Goal: Download file/media

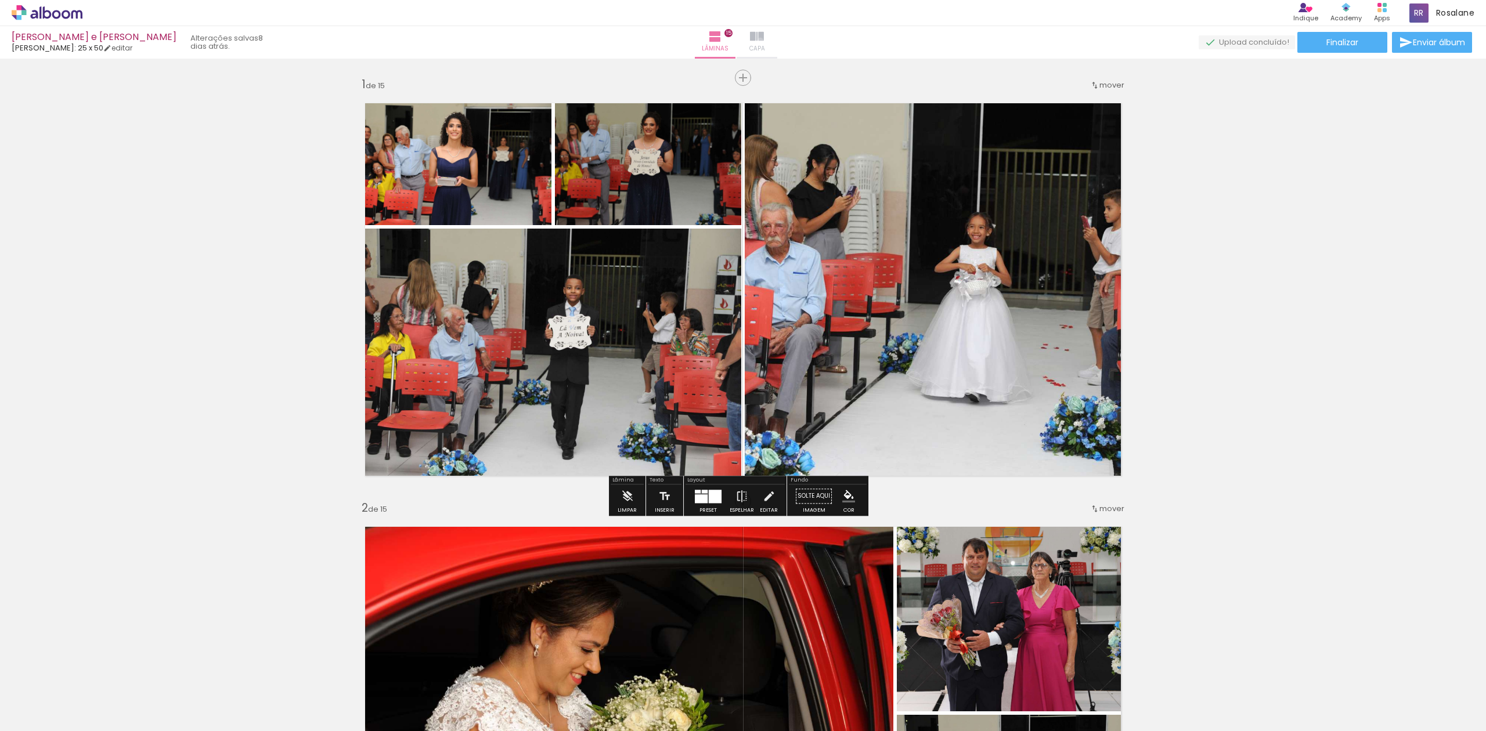
click at [764, 41] on iron-icon at bounding box center [757, 37] width 14 height 14
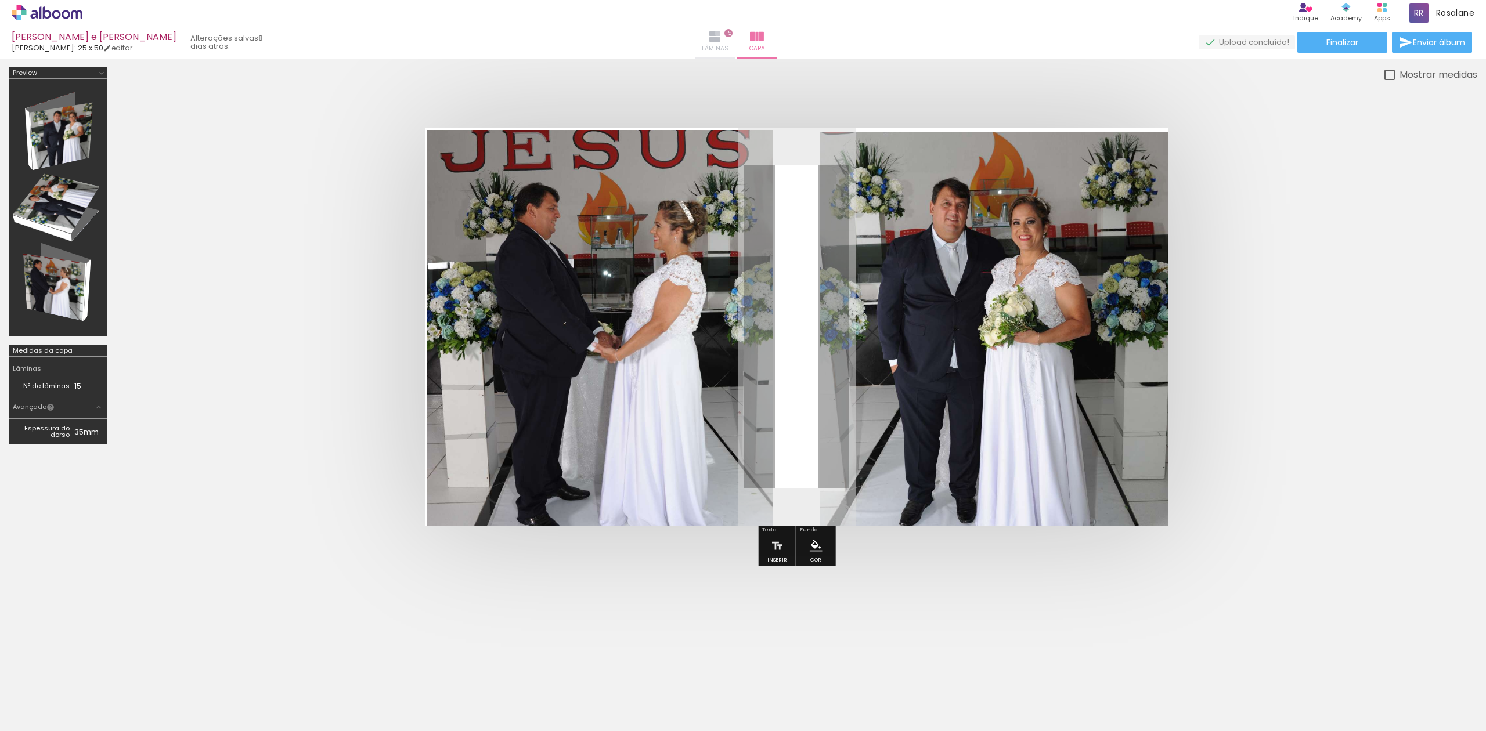
click at [722, 33] on iron-icon at bounding box center [715, 37] width 14 height 14
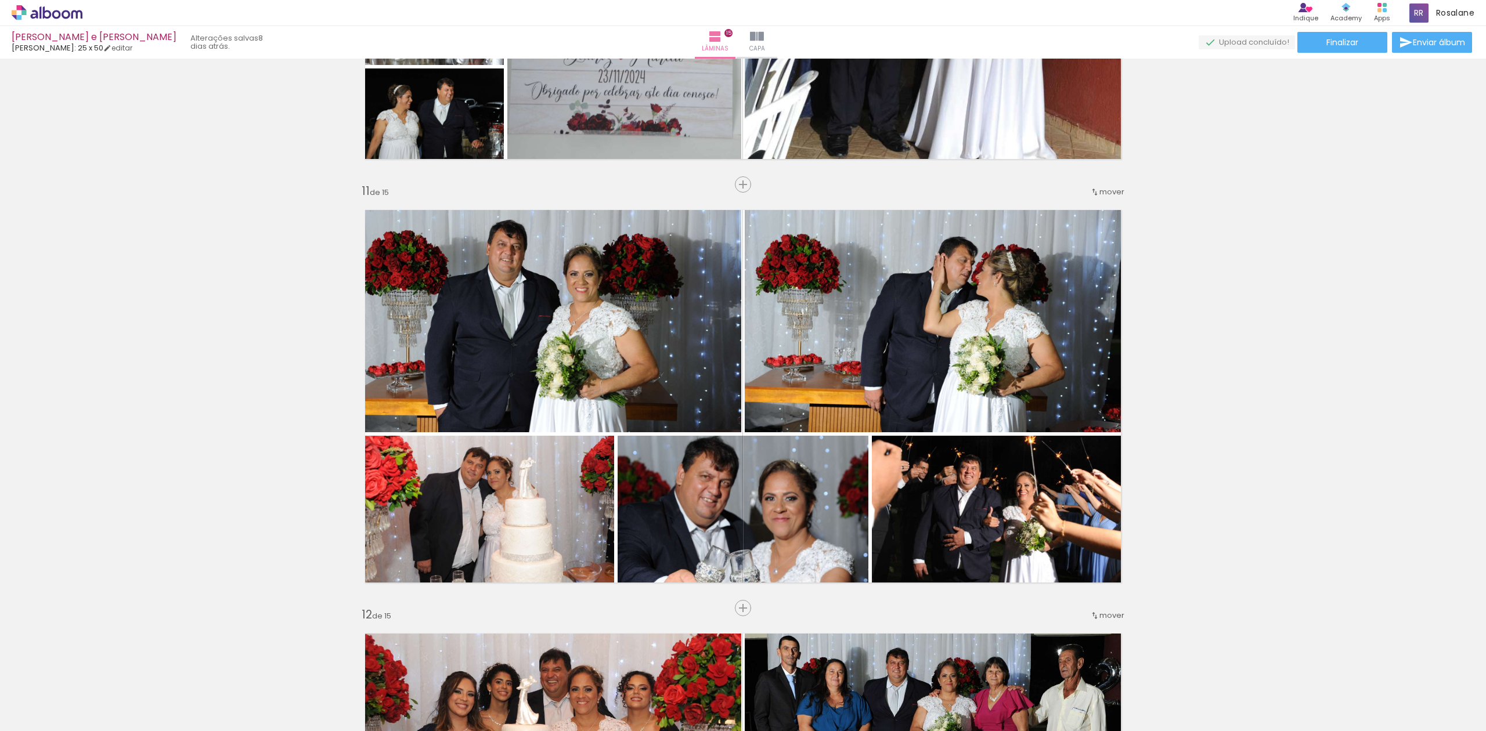
scroll to position [1068, 0]
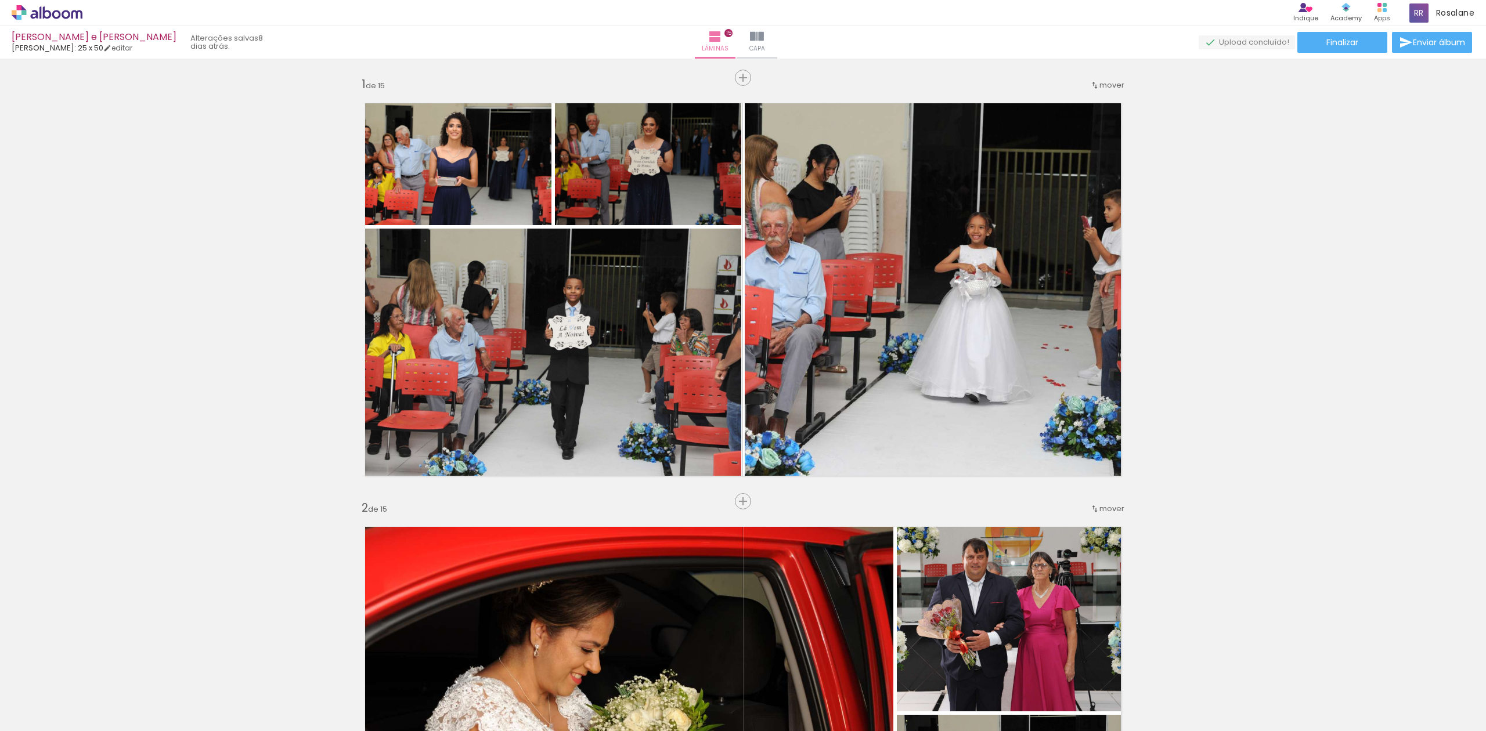
scroll to position [1068, 0]
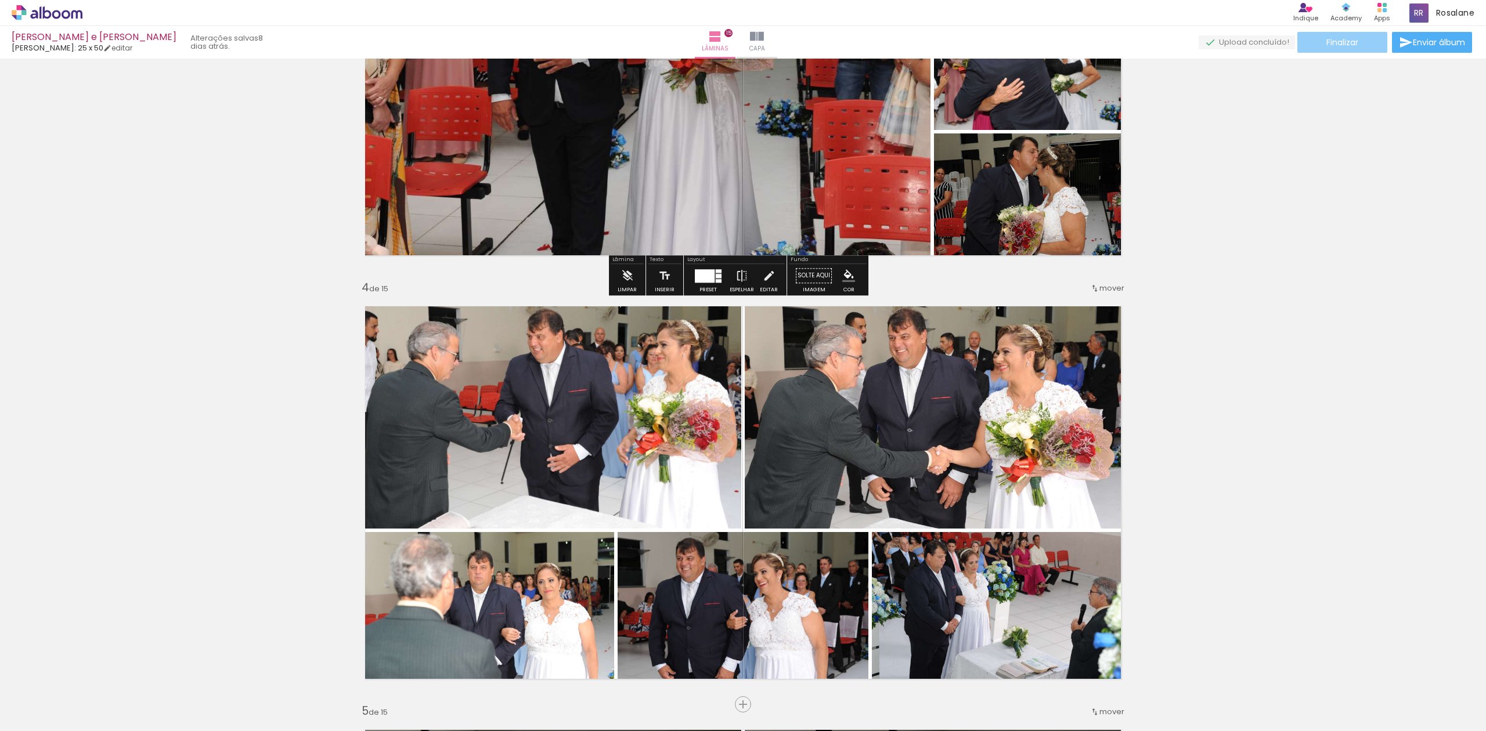
click at [1330, 41] on span "Finalizar" at bounding box center [1342, 42] width 32 height 8
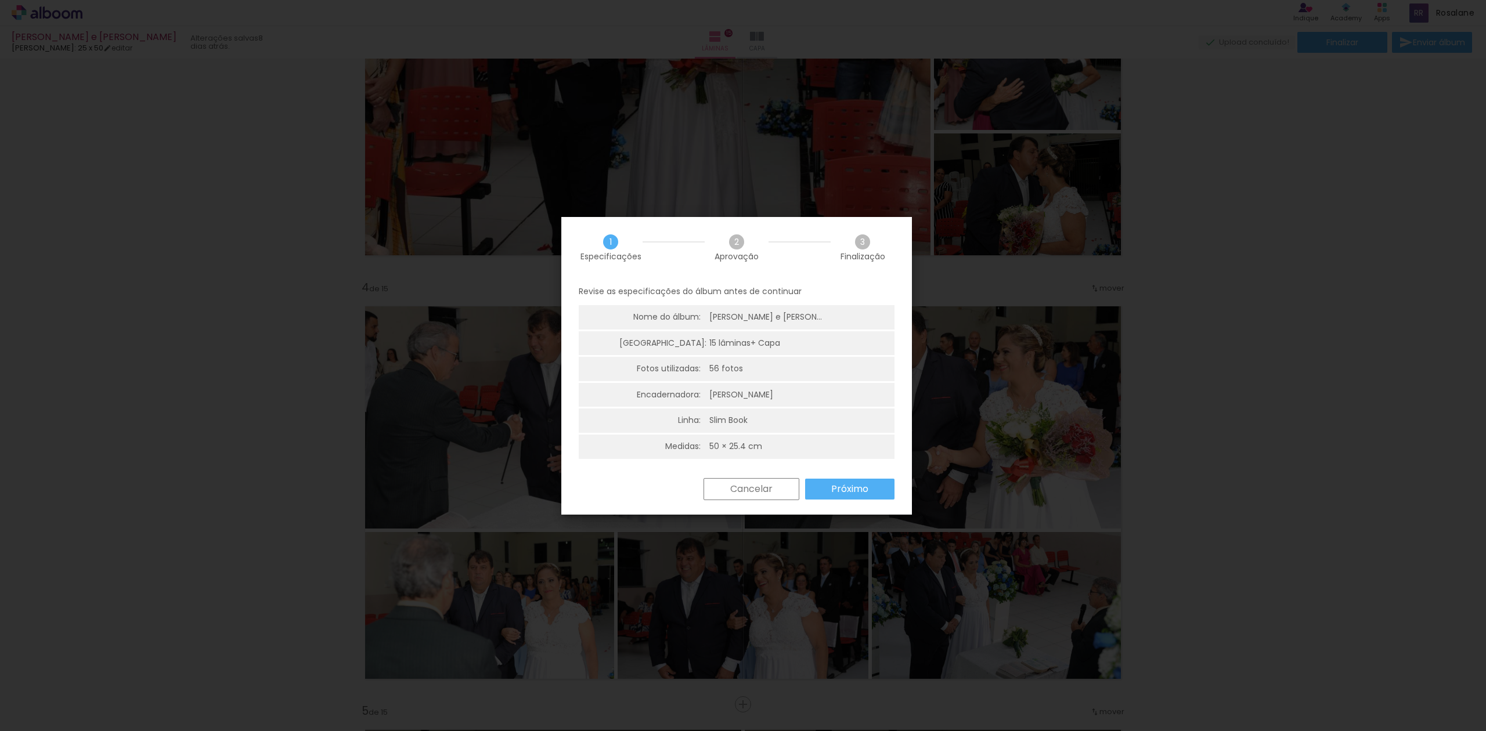
click at [0, 0] on slot "Próximo" at bounding box center [0, 0] width 0 height 0
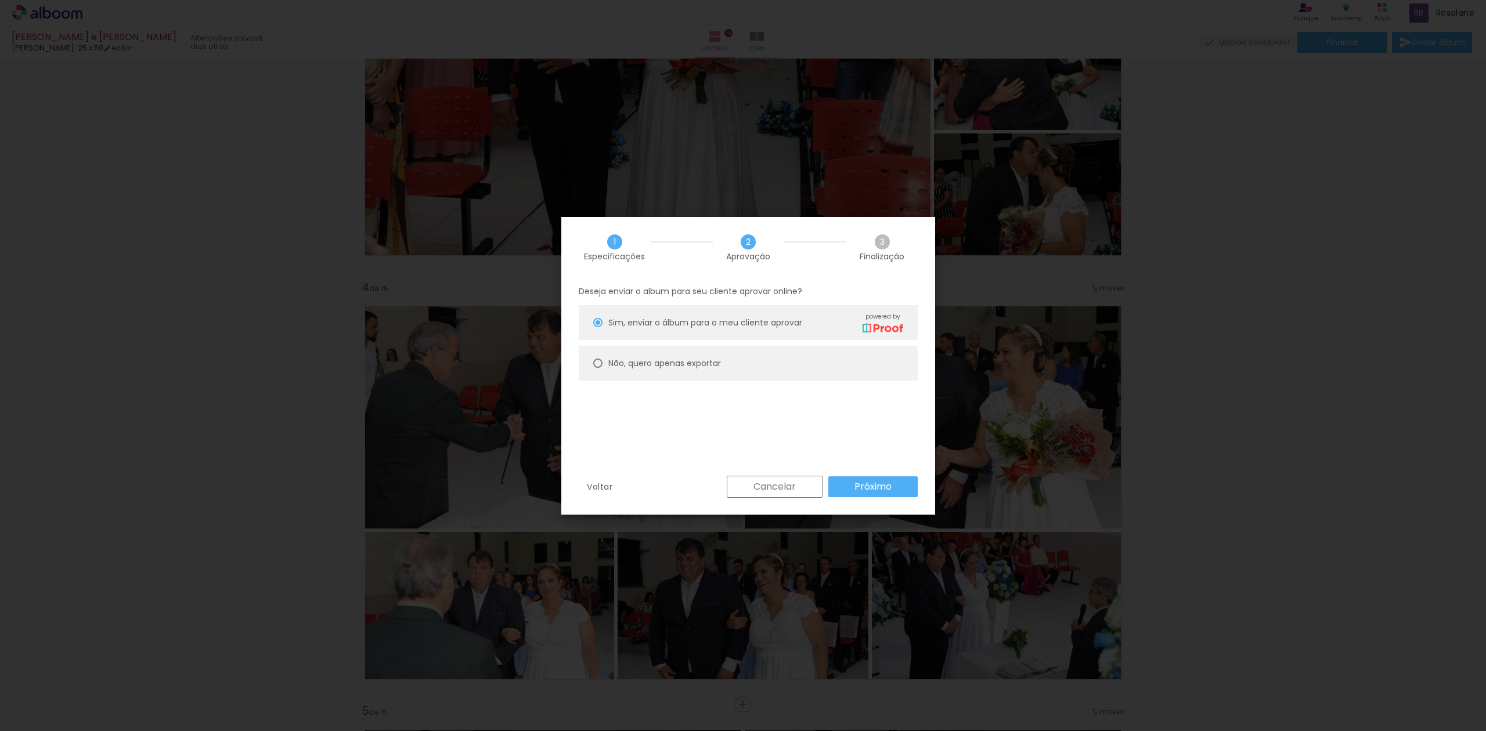
click at [0, 0] on slot "Não, quero apenas exportar" at bounding box center [0, 0] width 0 height 0
type paper-radio-button "on"
click at [0, 0] on slot "Próximo" at bounding box center [0, 0] width 0 height 0
type input "Alta, 300 DPI"
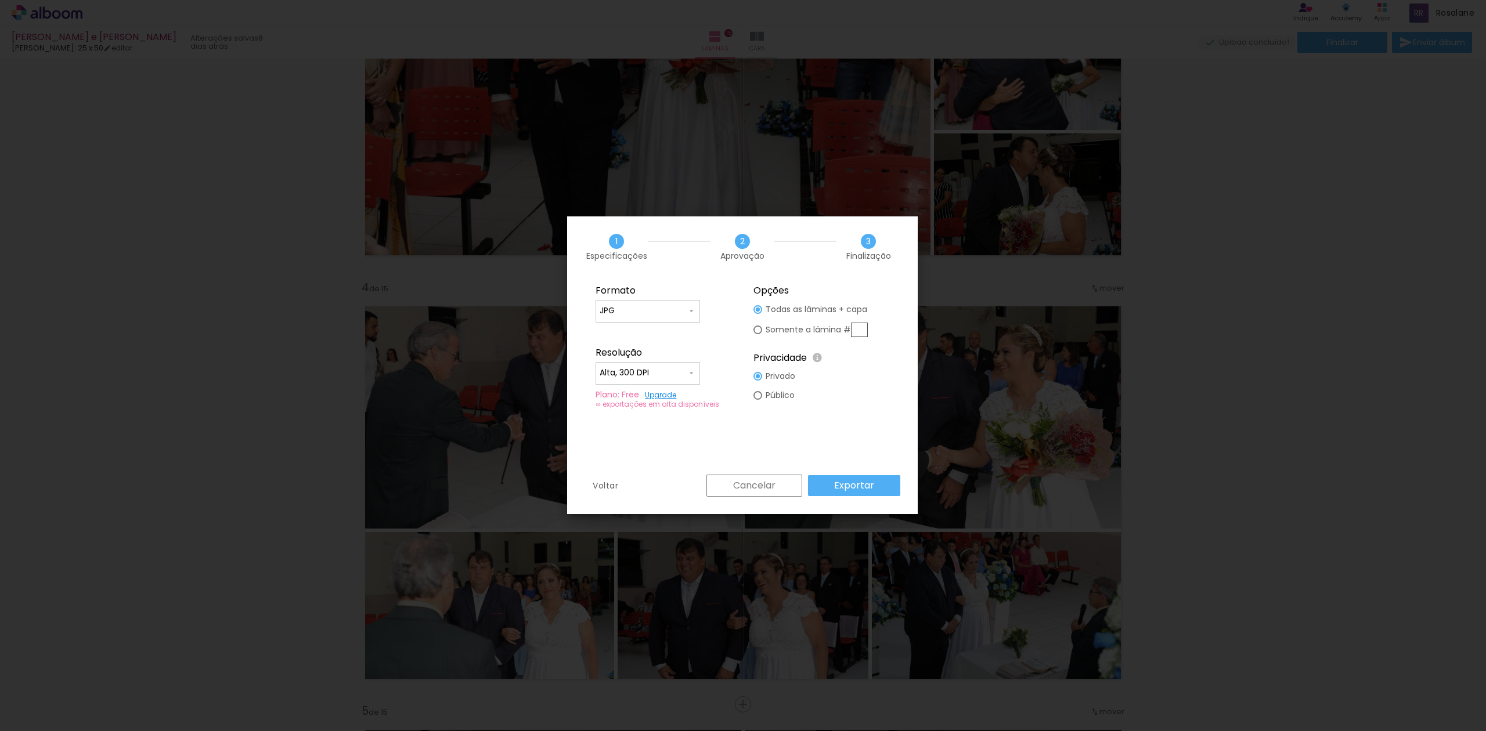
click at [0, 0] on slot "Exportar" at bounding box center [0, 0] width 0 height 0
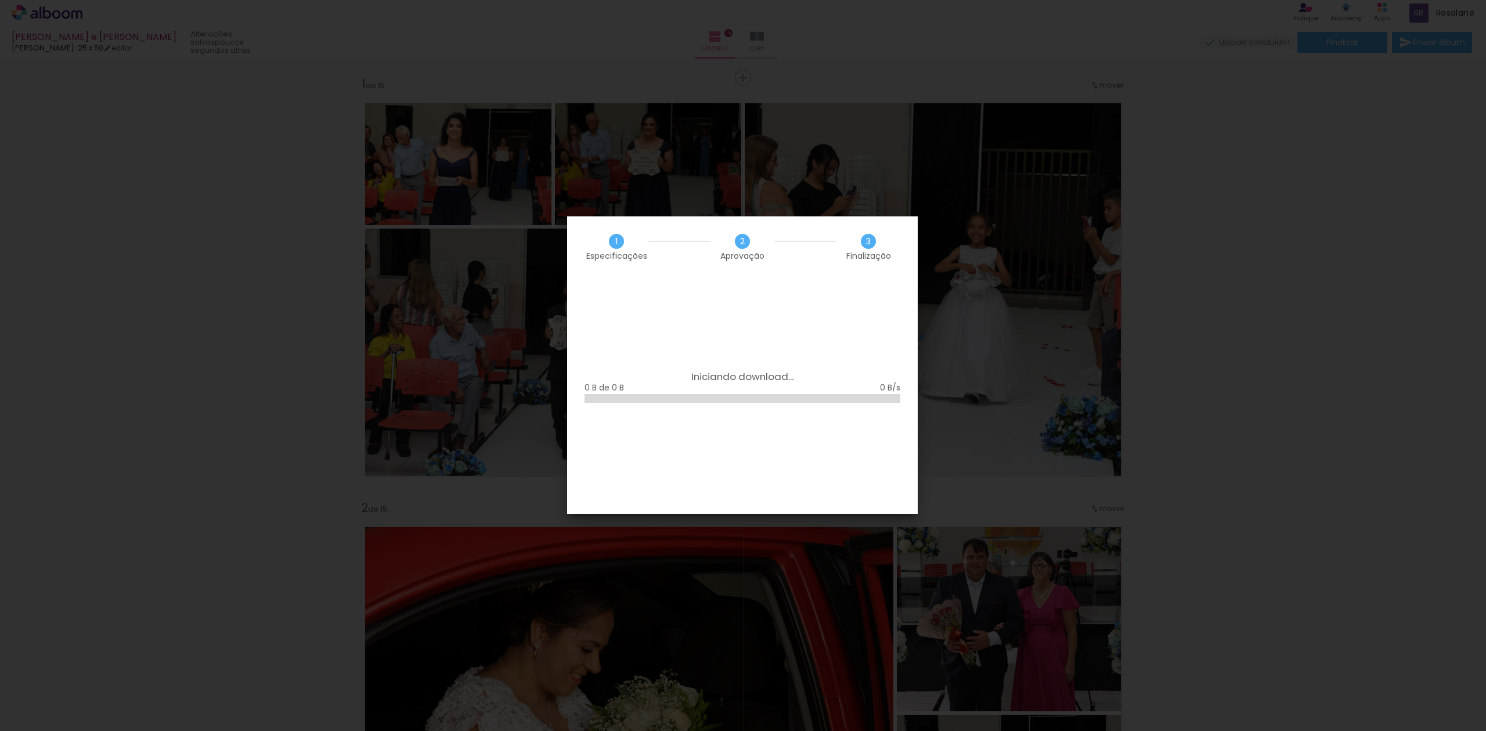
scroll to position [1068, 0]
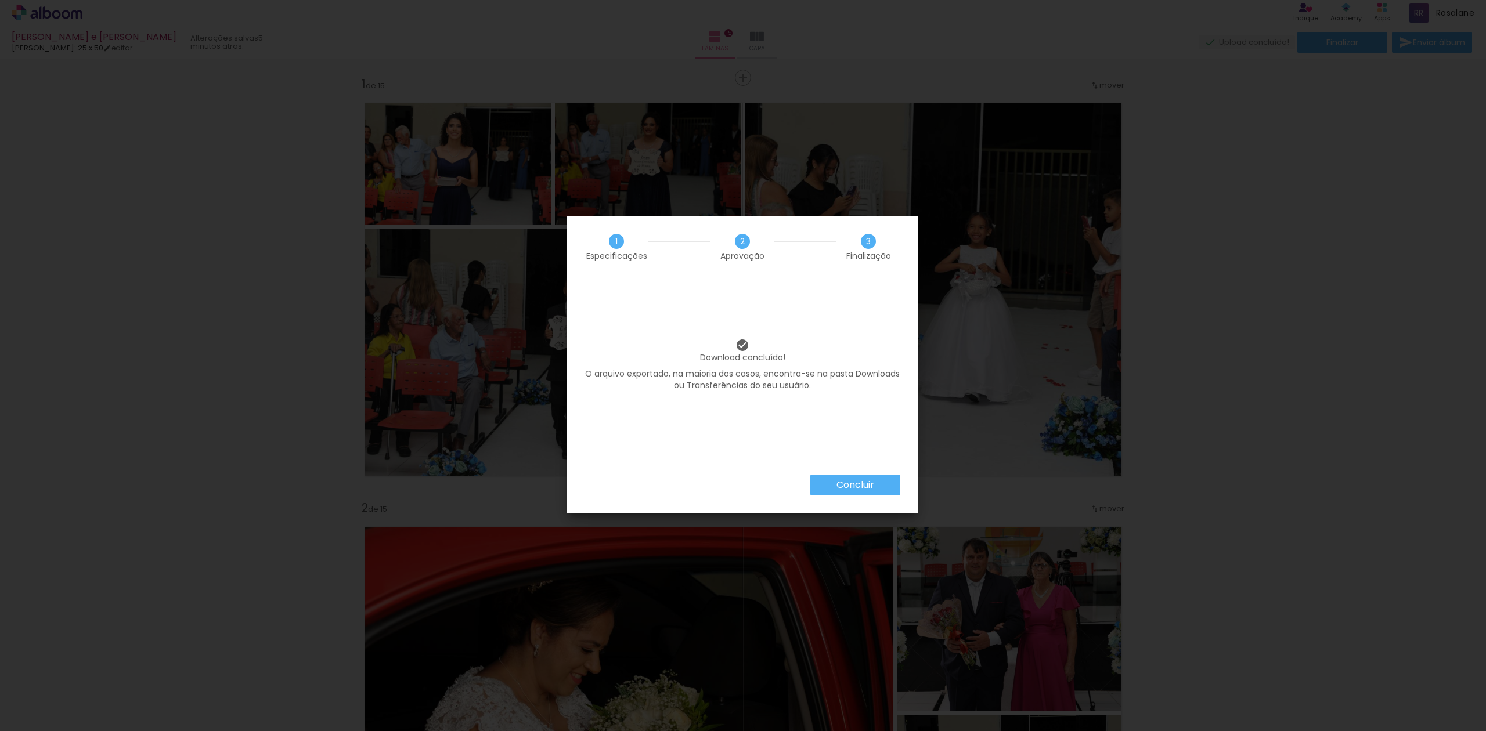
scroll to position [1068, 0]
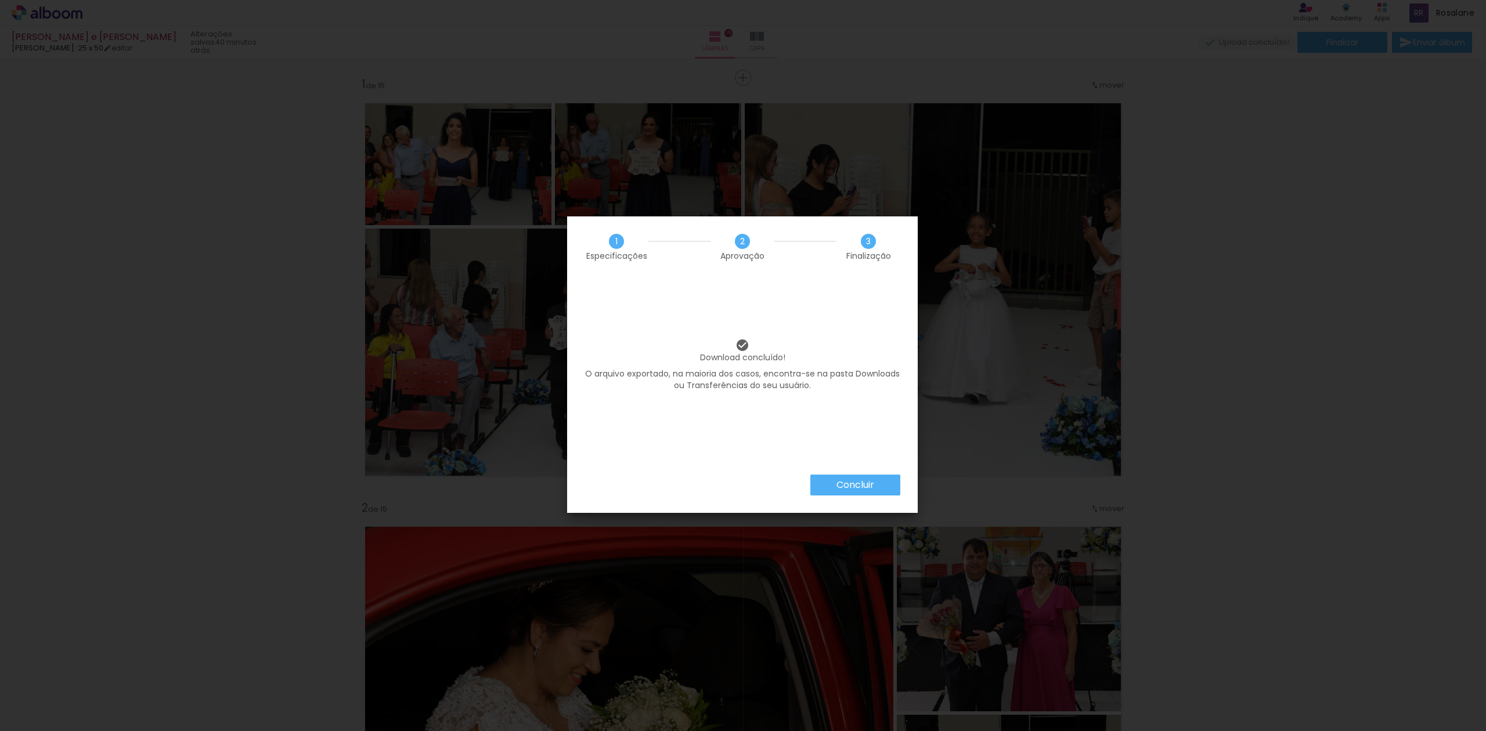
scroll to position [1068, 0]
